Goal: Check status: Check status

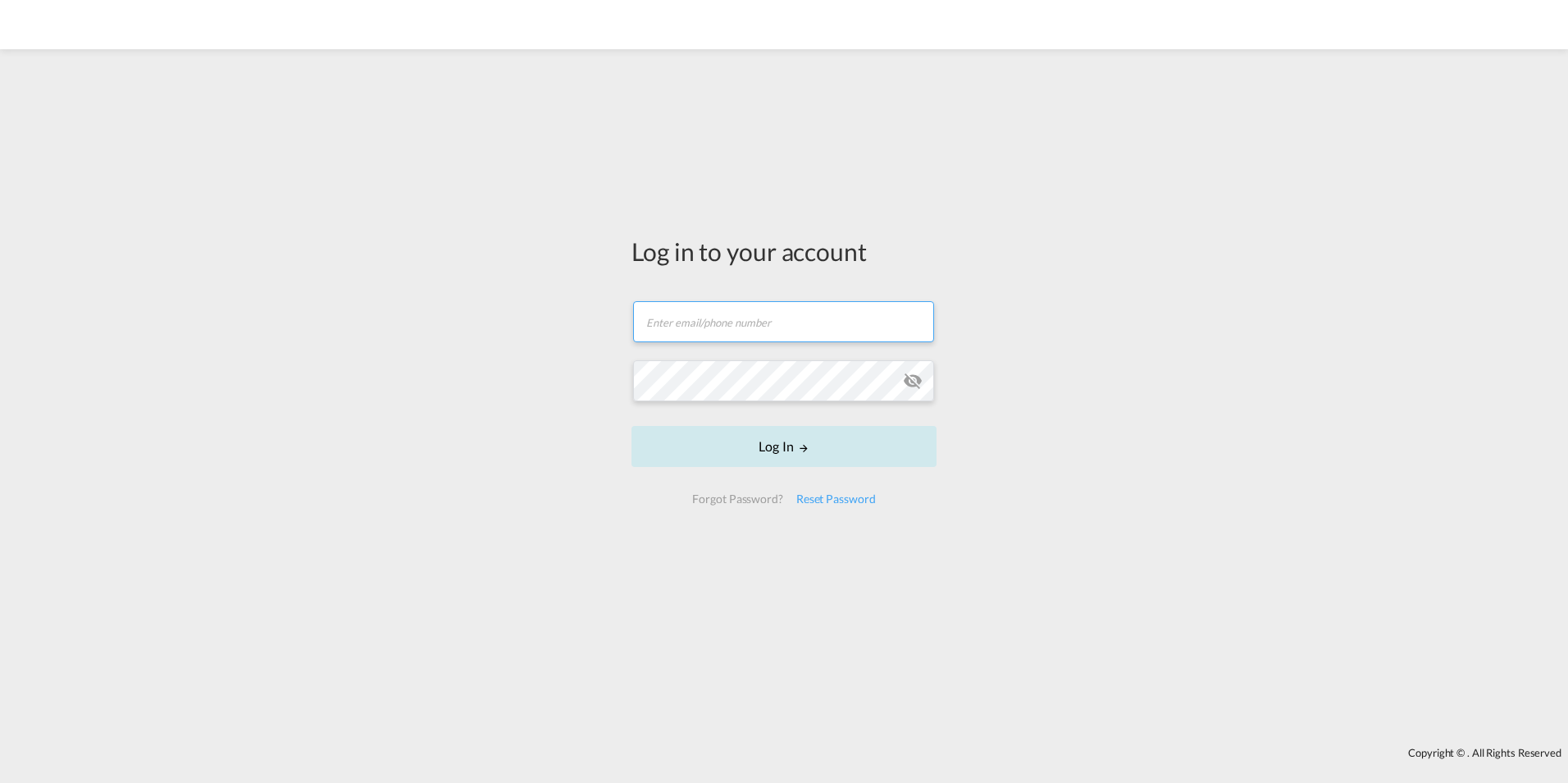
type input "[DOMAIN_NAME][EMAIL_ADDRESS][DOMAIN_NAME]"
click at [752, 440] on button "Log In" at bounding box center [784, 446] width 305 height 41
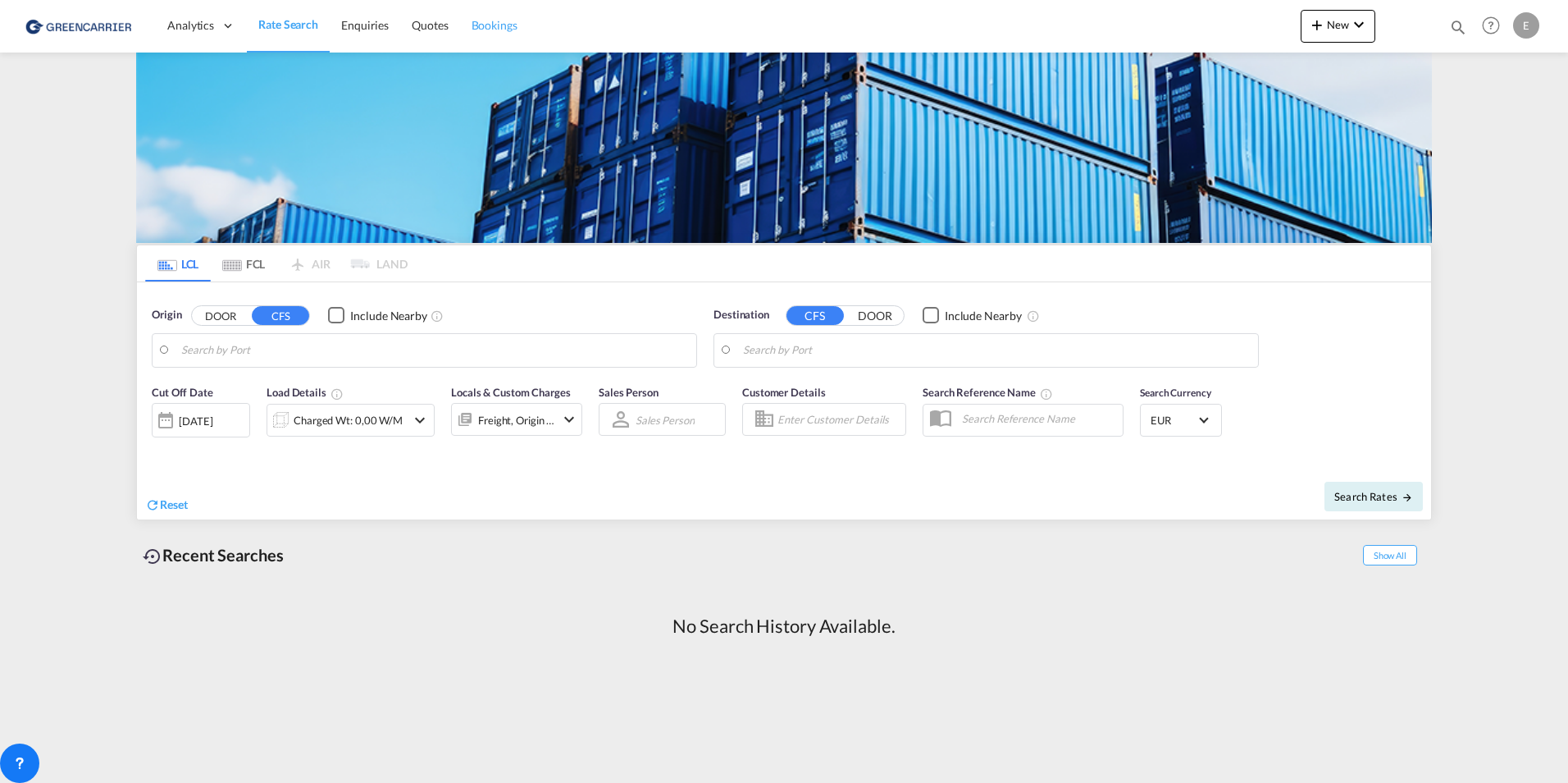
click at [514, 23] on span "Bookings" at bounding box center [494, 25] width 46 height 14
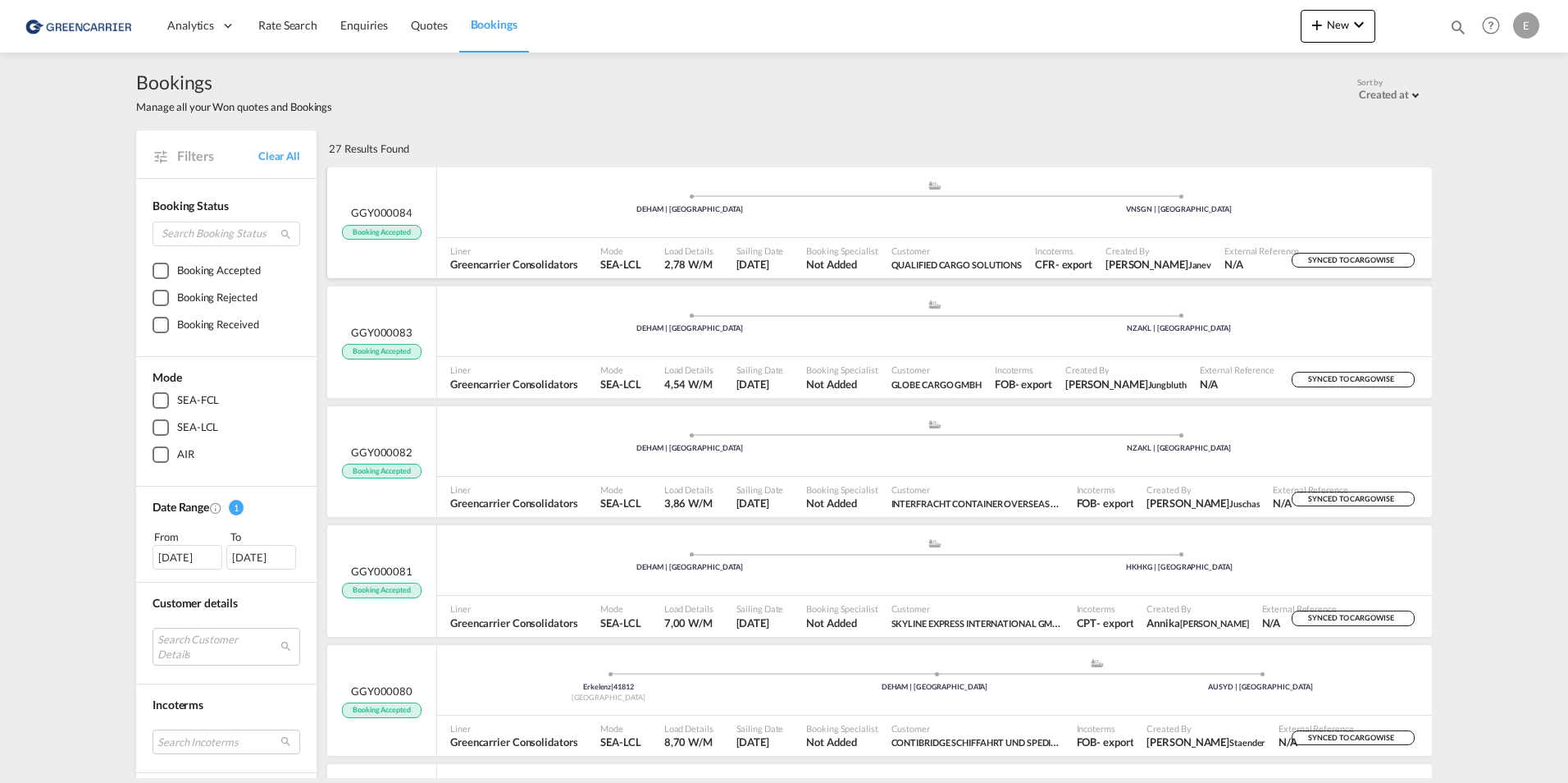
click at [1007, 251] on span "Customer" at bounding box center [957, 250] width 131 height 12
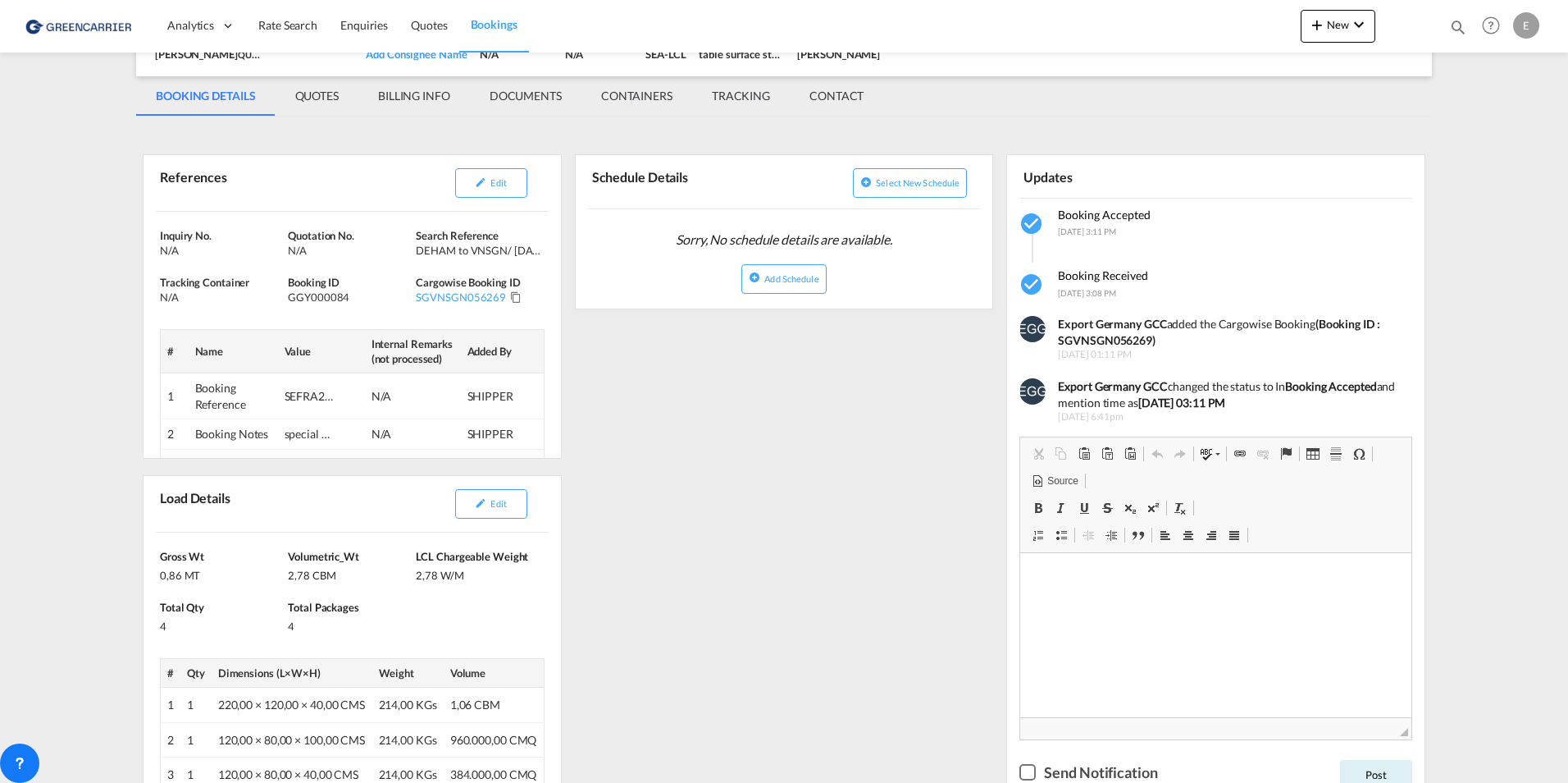
scroll to position [246, 0]
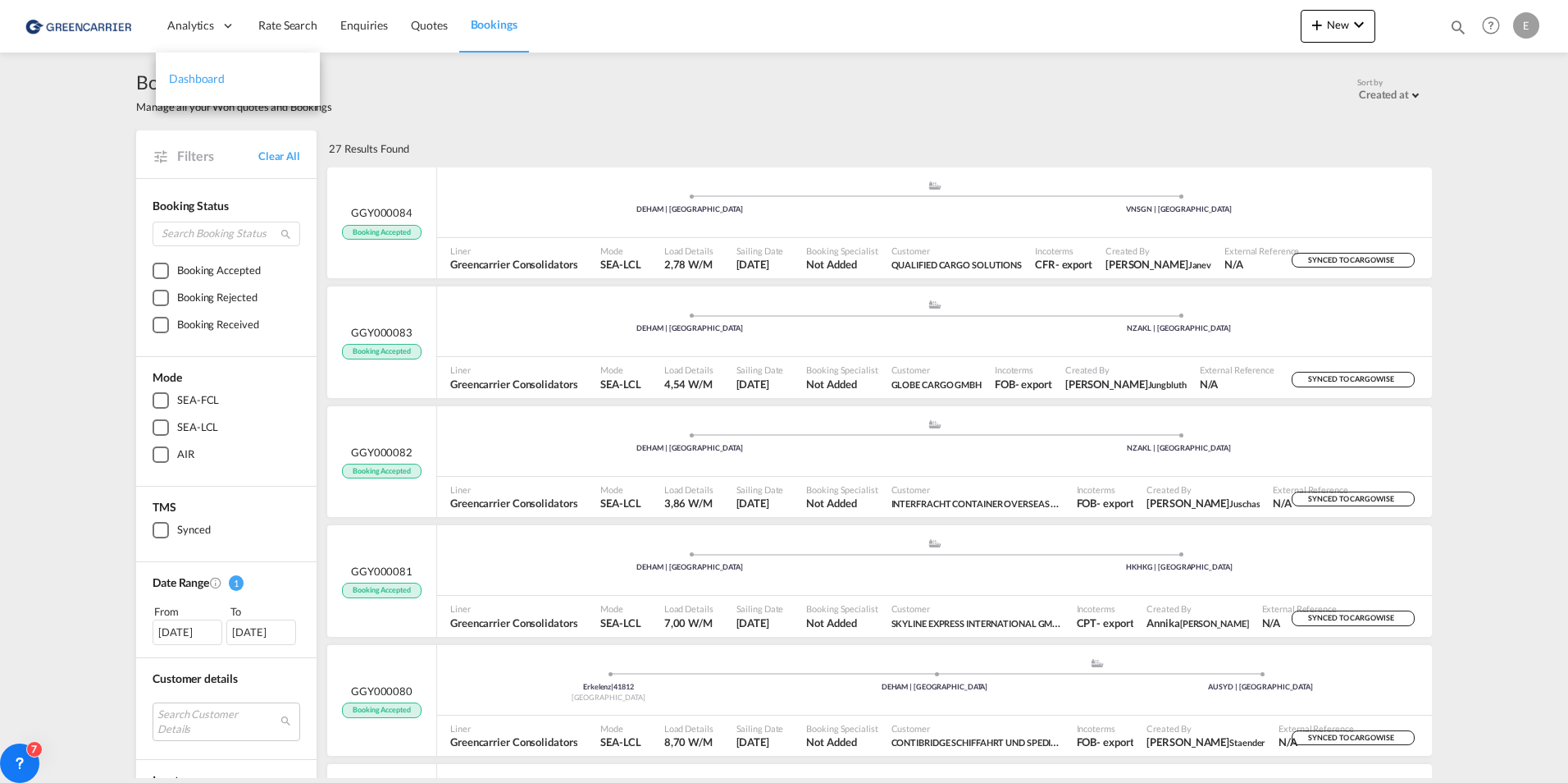
click at [219, 59] on link "Dashboard" at bounding box center [237, 79] width 164 height 53
